Goal: Task Accomplishment & Management: Manage account settings

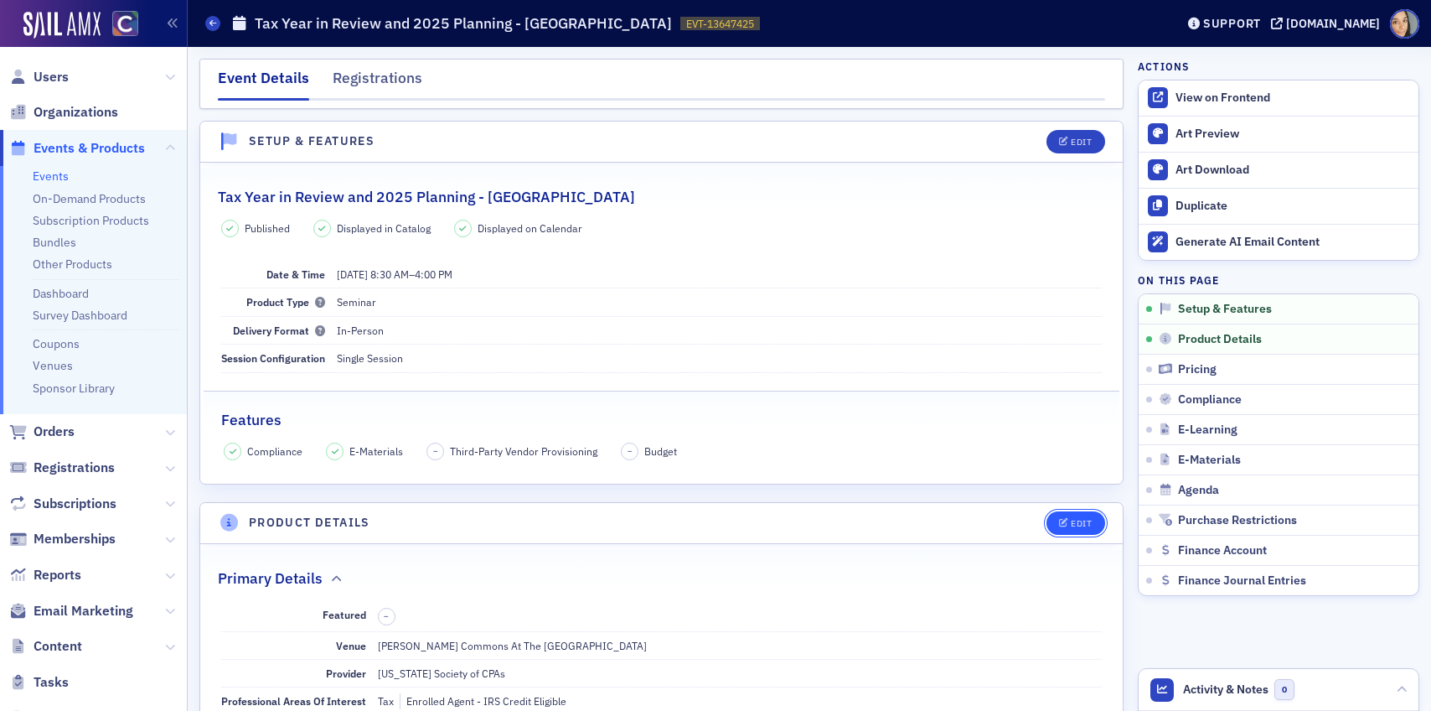
click at [1092, 531] on button "Edit" at bounding box center [1076, 522] width 58 height 23
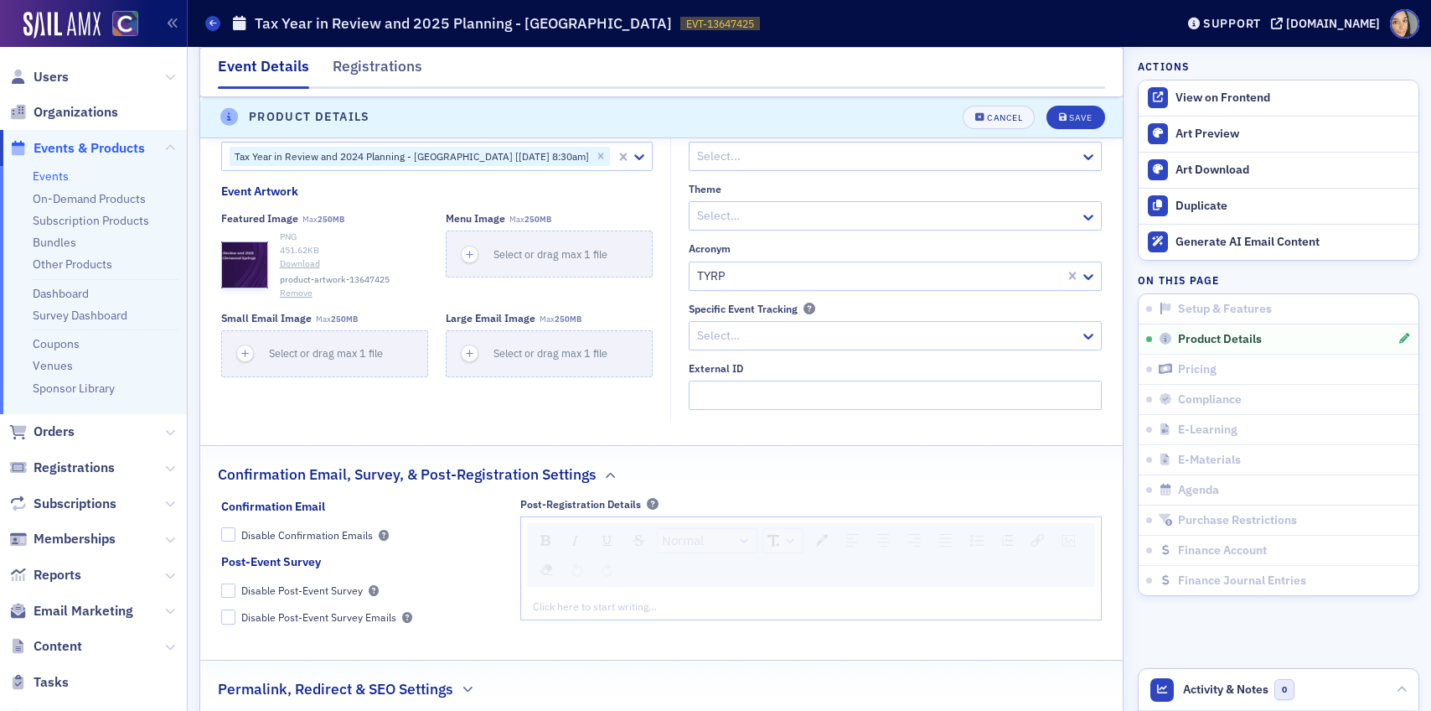
scroll to position [1381, 0]
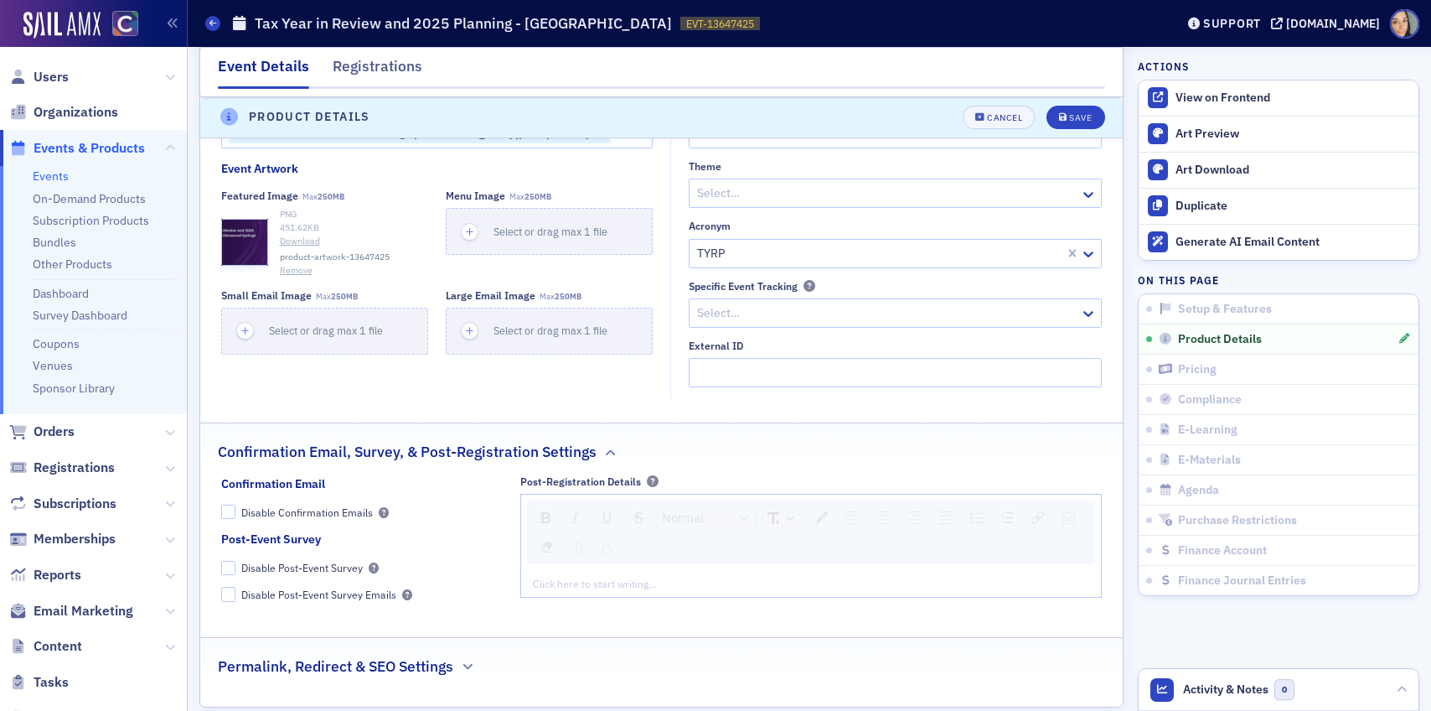
click at [297, 277] on button "Remove" at bounding box center [296, 270] width 33 height 13
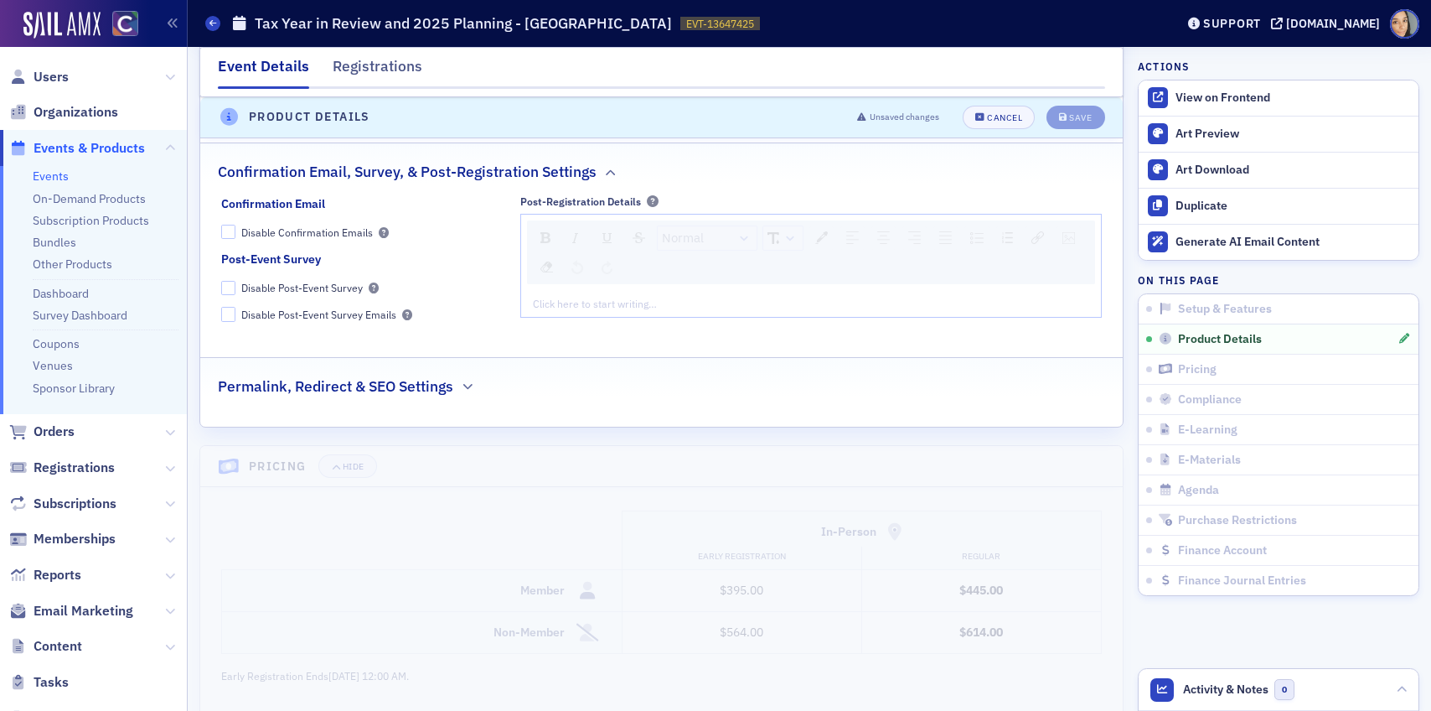
scroll to position [1656, 0]
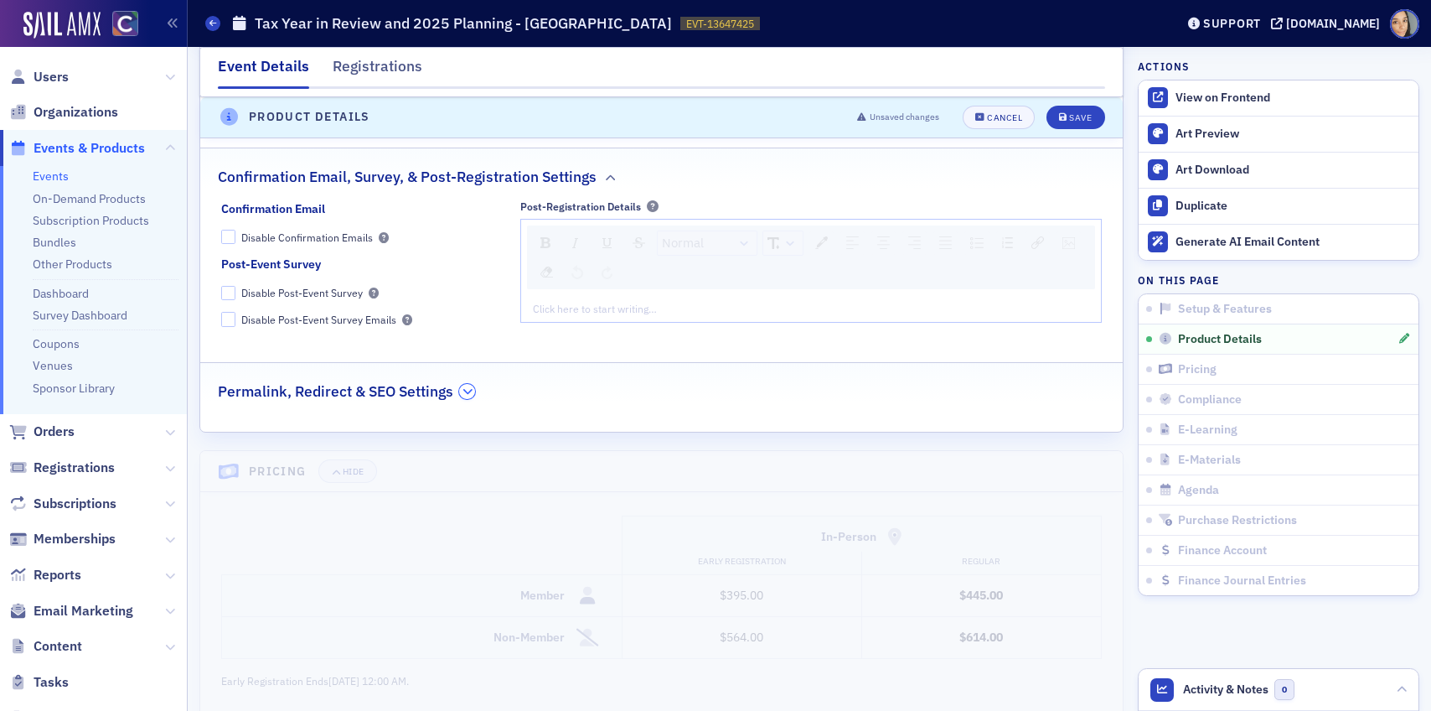
click at [465, 396] on icon "button" at bounding box center [468, 391] width 10 height 10
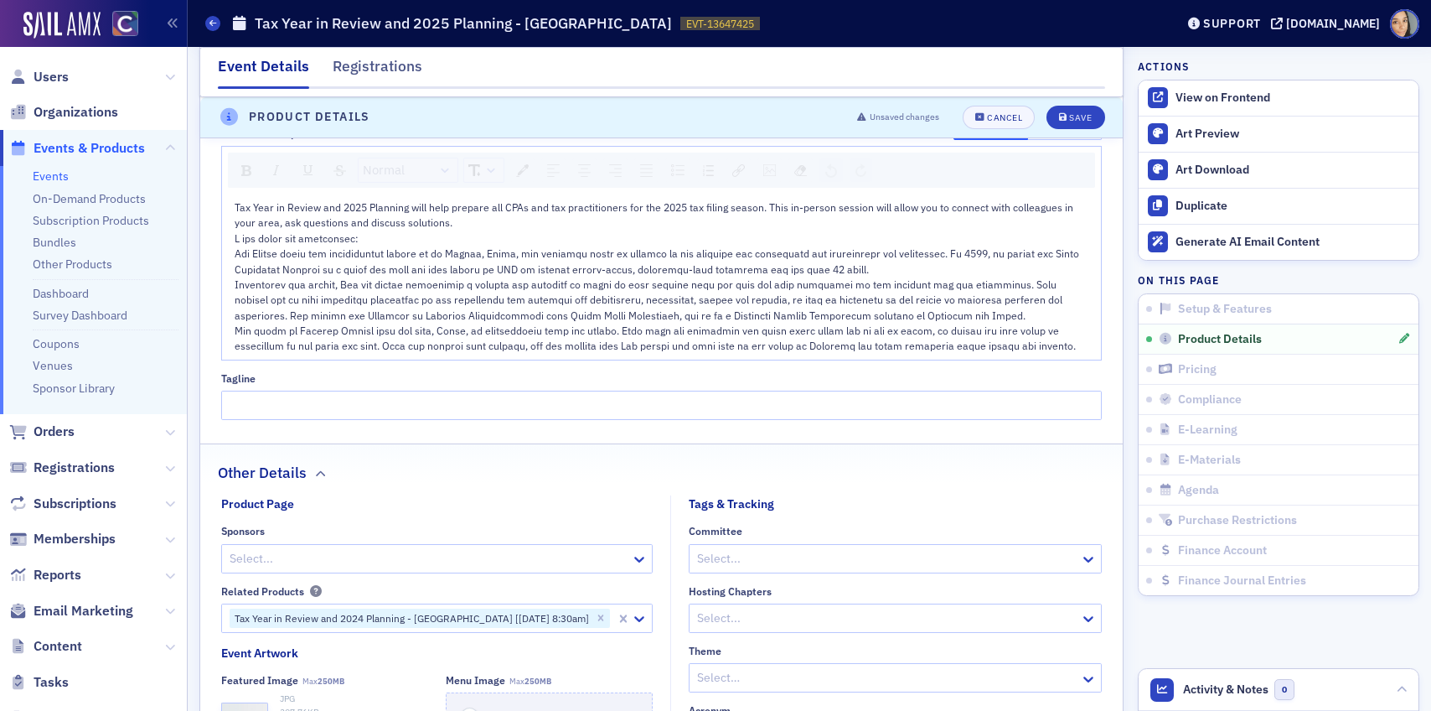
scroll to position [714, 0]
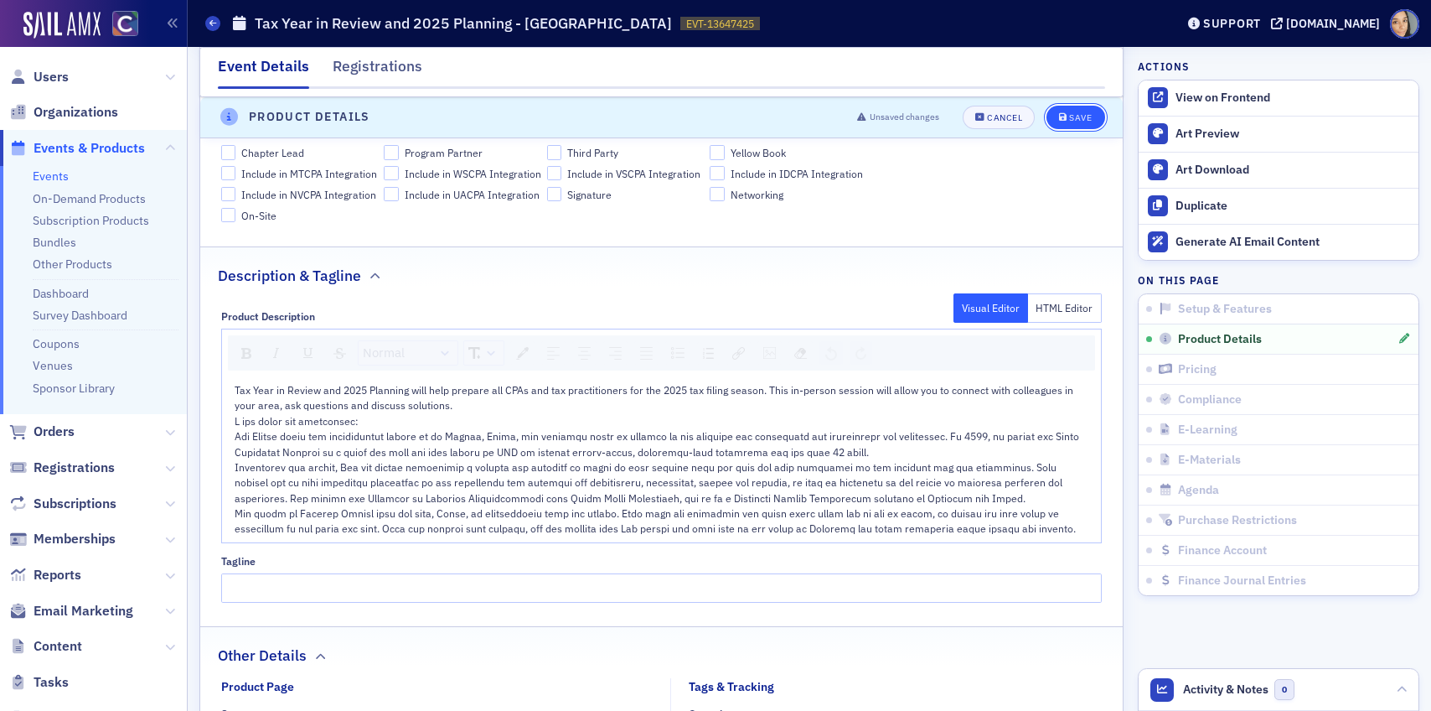
click at [1078, 116] on div "Save" at bounding box center [1080, 117] width 23 height 9
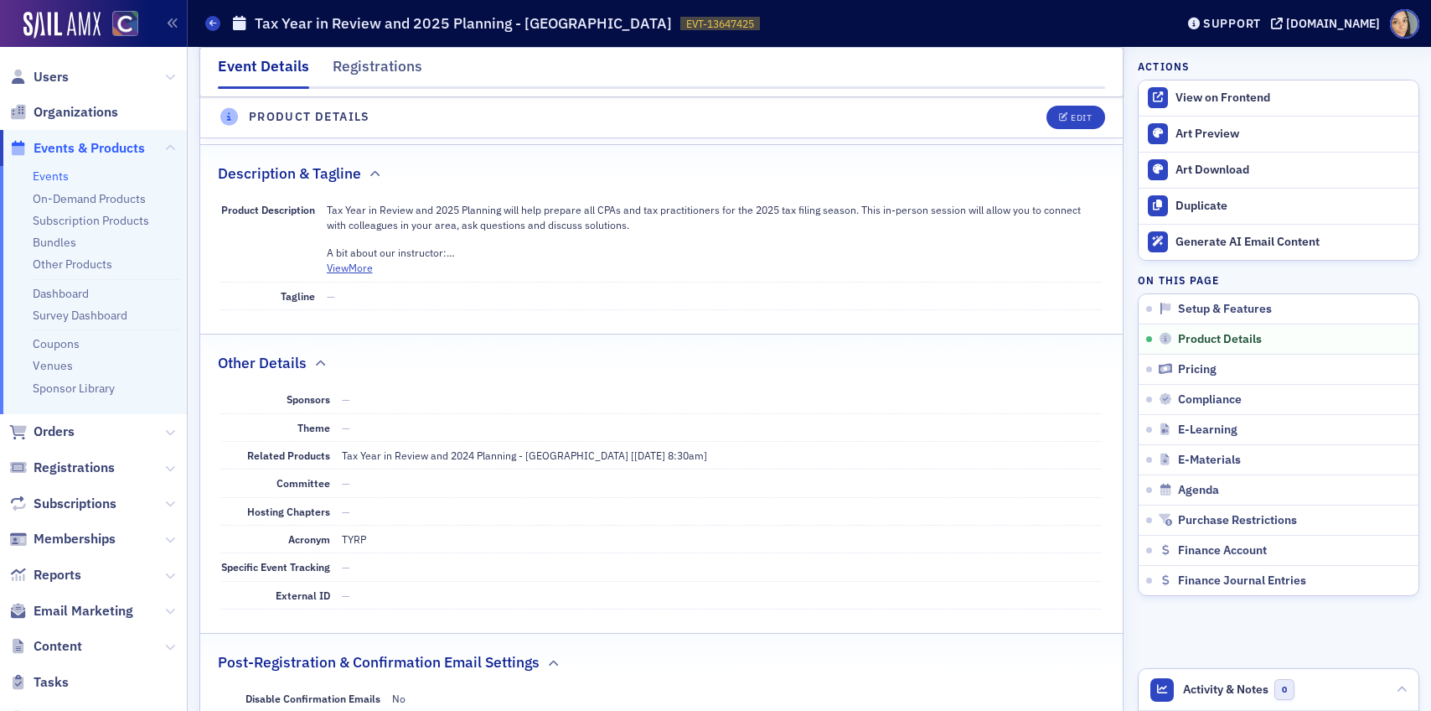
scroll to position [674, 0]
click at [54, 177] on link "Events" at bounding box center [51, 175] width 36 height 15
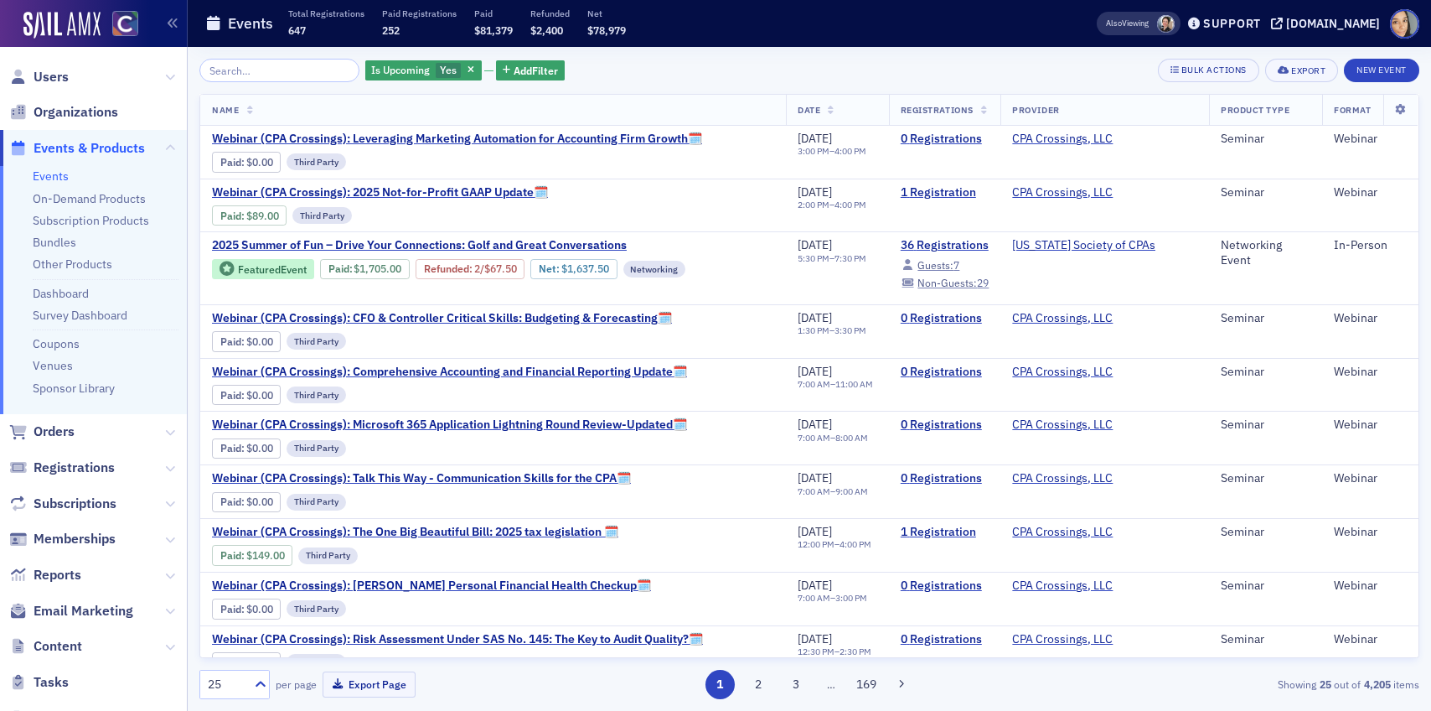
click at [237, 67] on input "search" at bounding box center [279, 70] width 160 height 23
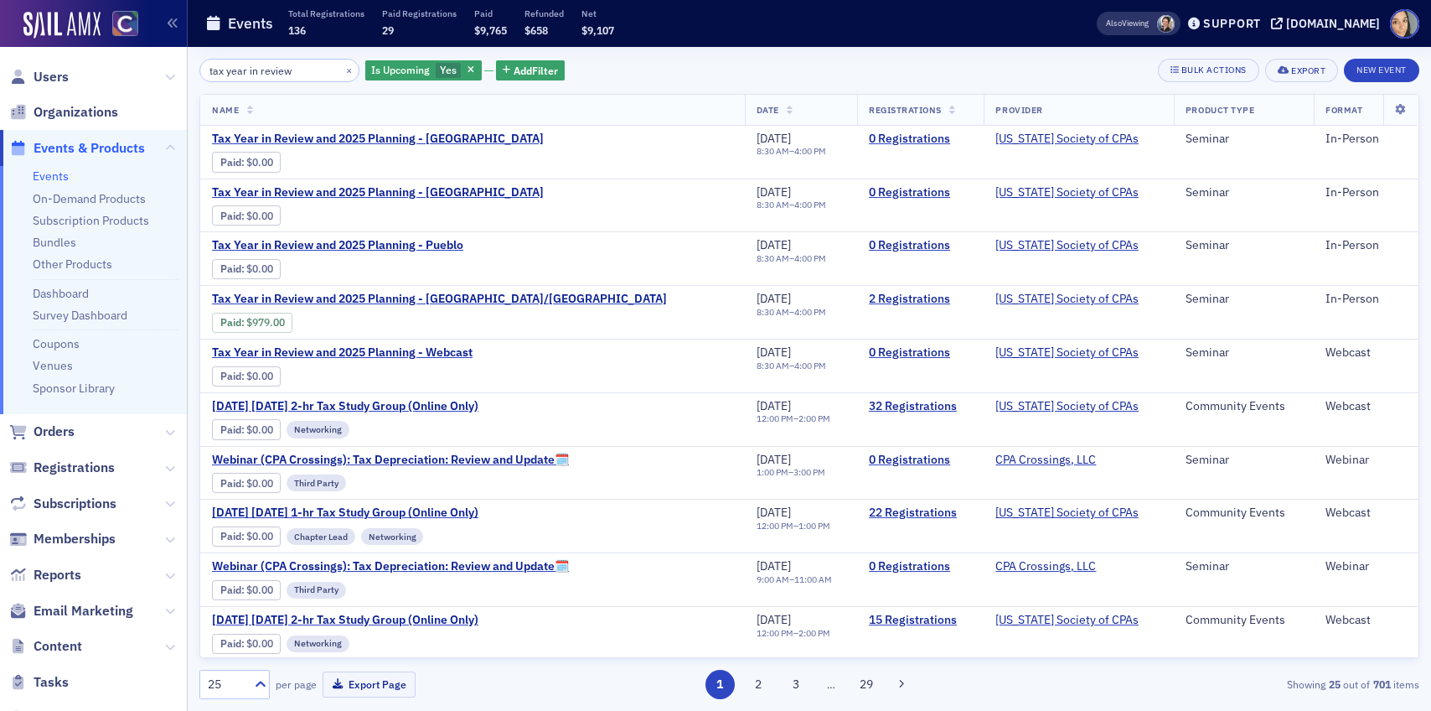
type input "tax year in review"
